Goal: Check status

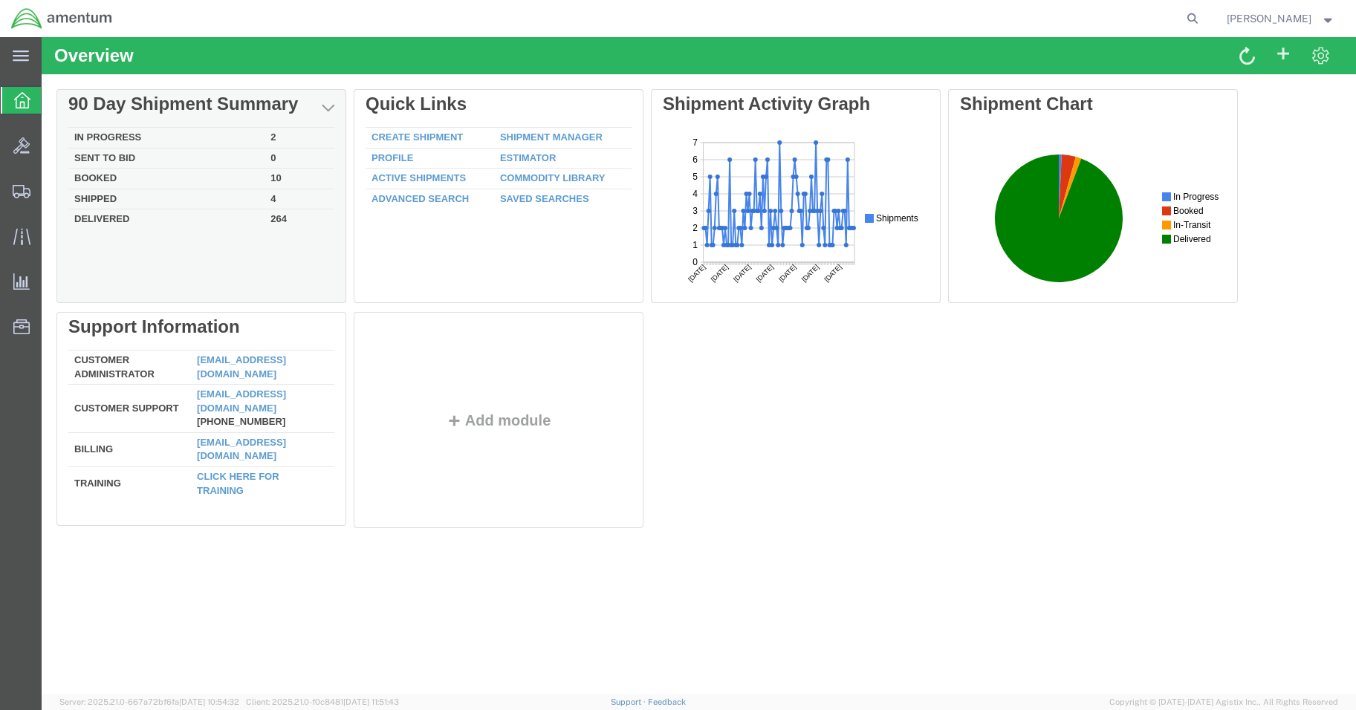
click at [118, 136] on td "In Progress" at bounding box center [166, 138] width 196 height 21
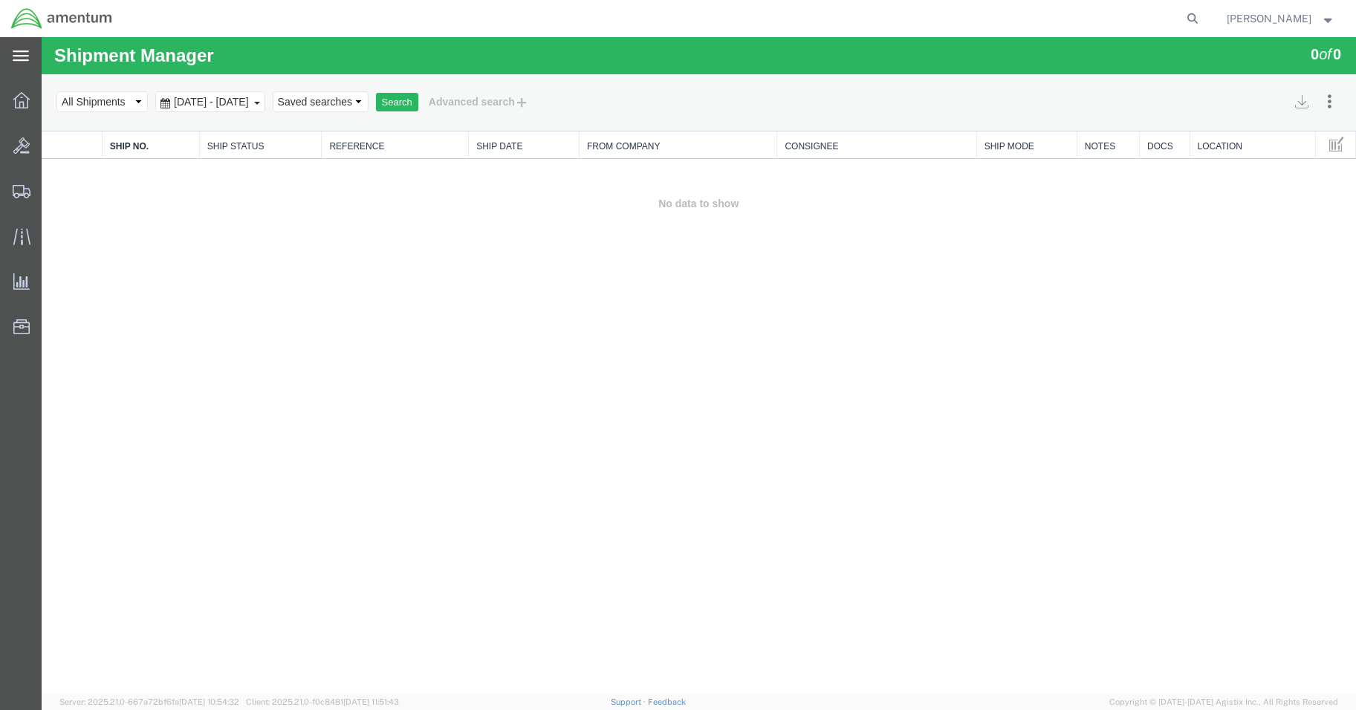
click at [17, 52] on icon at bounding box center [21, 56] width 16 height 10
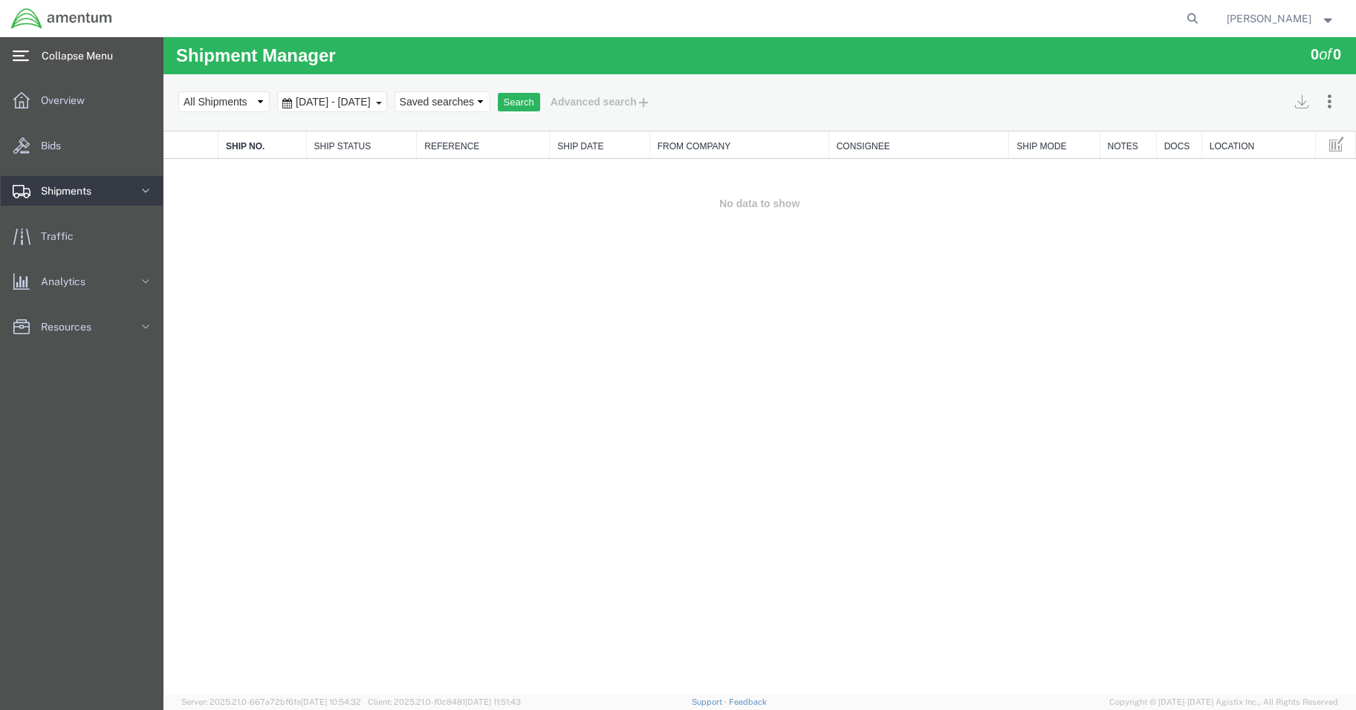
click at [82, 195] on span "Shipments" at bounding box center [71, 191] width 61 height 30
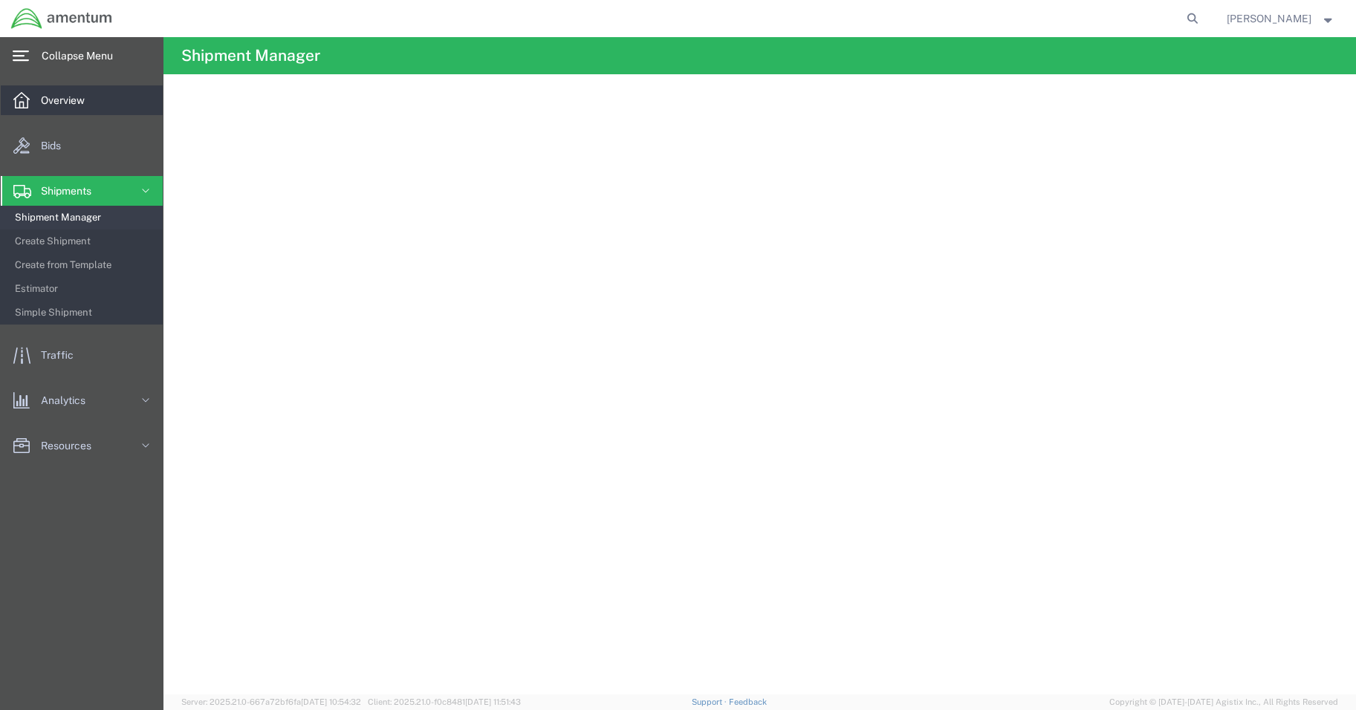
click at [18, 101] on icon at bounding box center [21, 100] width 16 height 16
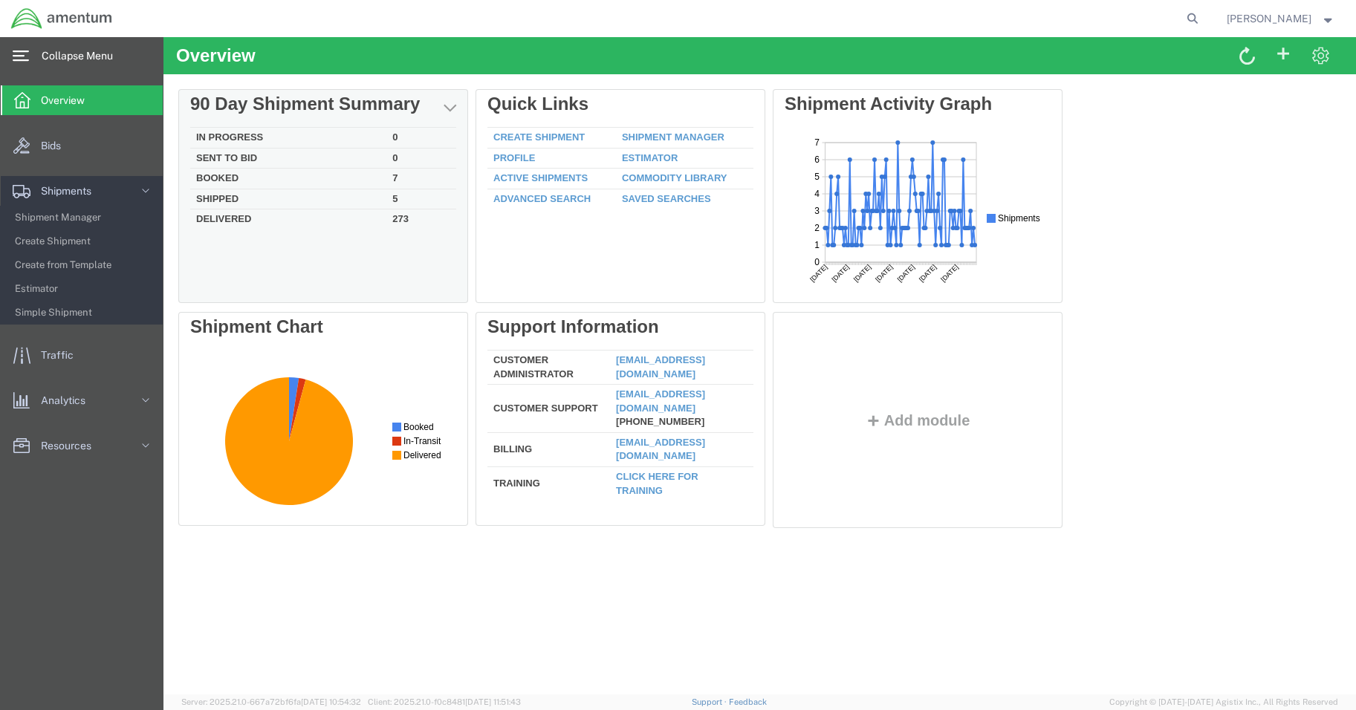
click at [226, 132] on td "In Progress" at bounding box center [288, 138] width 196 height 21
